Goal: Transaction & Acquisition: Purchase product/service

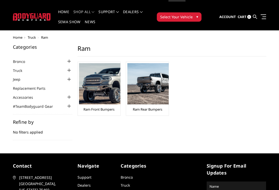
scroll to position [7, 0]
click at [13, 69] on link "Truck" at bounding box center [21, 70] width 16 height 5
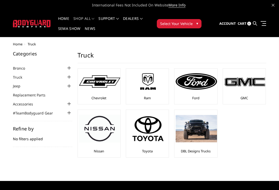
scroll to position [2, 0]
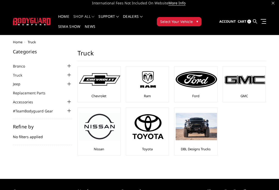
click at [158, 83] on img at bounding box center [147, 79] width 41 height 23
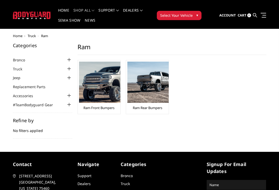
scroll to position [8, 0]
click at [110, 101] on img at bounding box center [99, 82] width 41 height 41
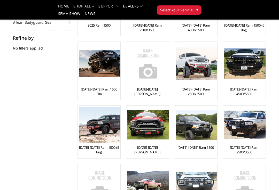
scroll to position [75, 0]
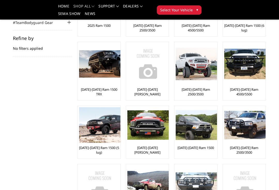
click at [204, 75] on img at bounding box center [196, 64] width 41 height 33
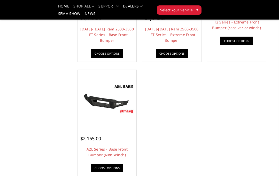
scroll to position [129, 0]
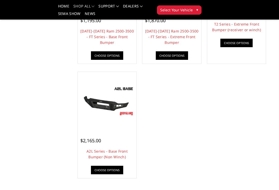
click at [179, 54] on link "Choose Options" at bounding box center [172, 55] width 32 height 9
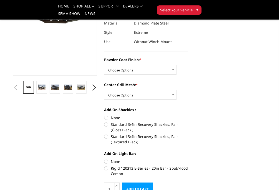
scroll to position [89, 0]
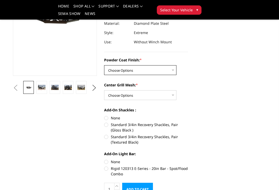
click at [175, 70] on select "Choose Options Bare Metal Gloss Black Powder Coat Textured Black Powder Coat" at bounding box center [140, 70] width 72 height 10
select select "3229"
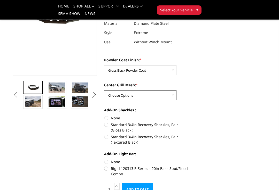
click at [175, 93] on select "Choose Options WITH Expanded Metal in Center Grill WITHOUT Expanded Metal in Ce…" at bounding box center [140, 95] width 72 height 10
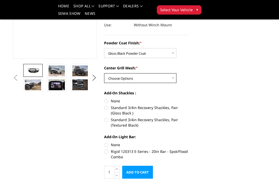
scroll to position [107, 0]
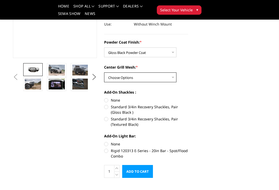
click at [175, 77] on select "Choose Options WITH Expanded Metal in Center Grill WITHOUT Expanded Metal in Ce…" at bounding box center [140, 78] width 72 height 10
select select "3231"
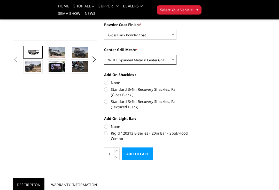
scroll to position [124, 0]
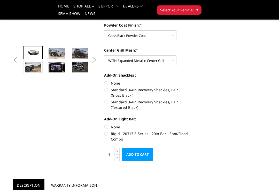
click at [111, 91] on label "Standard 3/4in Recovery Shackles, Pair (Gloss Black )" at bounding box center [146, 92] width 84 height 11
click at [188, 81] on input "Standard 3/4in Recovery Shackles, Pair (Gloss Black )" at bounding box center [188, 81] width 0 height 0
radio input "true"
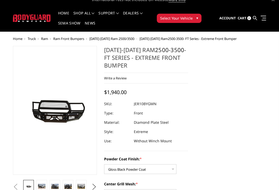
scroll to position [0, 0]
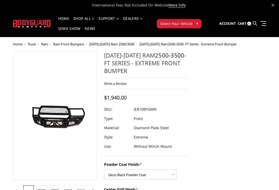
click at [273, 3] on link at bounding box center [273, 4] width 3 height 5
